Goal: Task Accomplishment & Management: Manage account settings

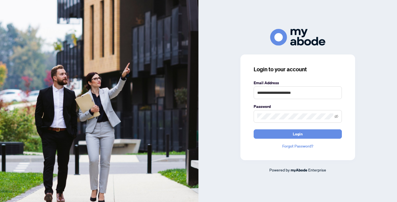
click at [326, 72] on h3 "Login to your account" at bounding box center [297, 70] width 88 height 8
click at [324, 94] on input "**********" at bounding box center [297, 92] width 88 height 13
type input "**********"
click at [300, 134] on span "Login" at bounding box center [297, 134] width 10 height 9
